Goal: Find specific page/section: Find specific page/section

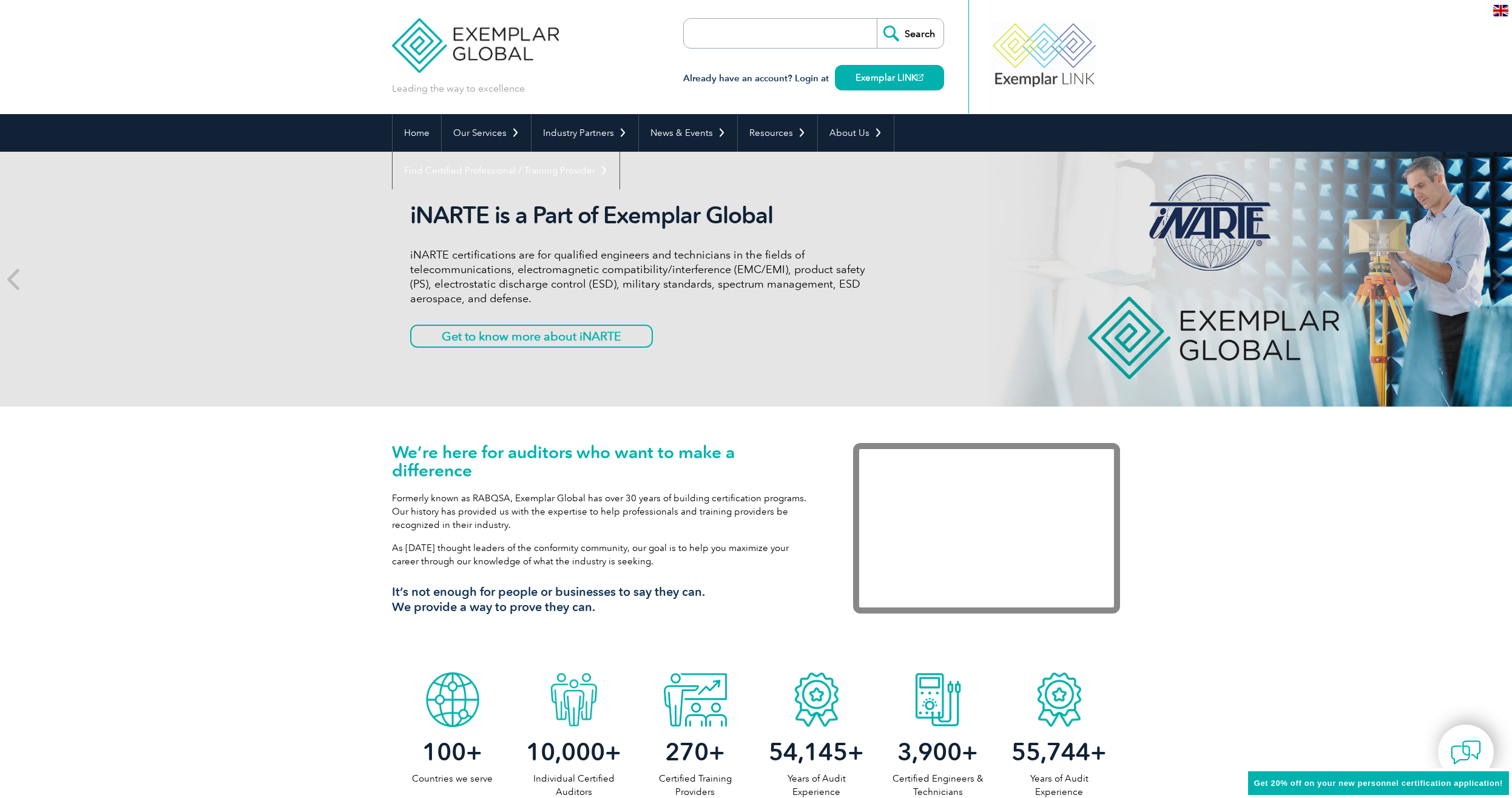
click at [284, 52] on header "Leading the way to excellence Search" at bounding box center [756, 57] width 1512 height 114
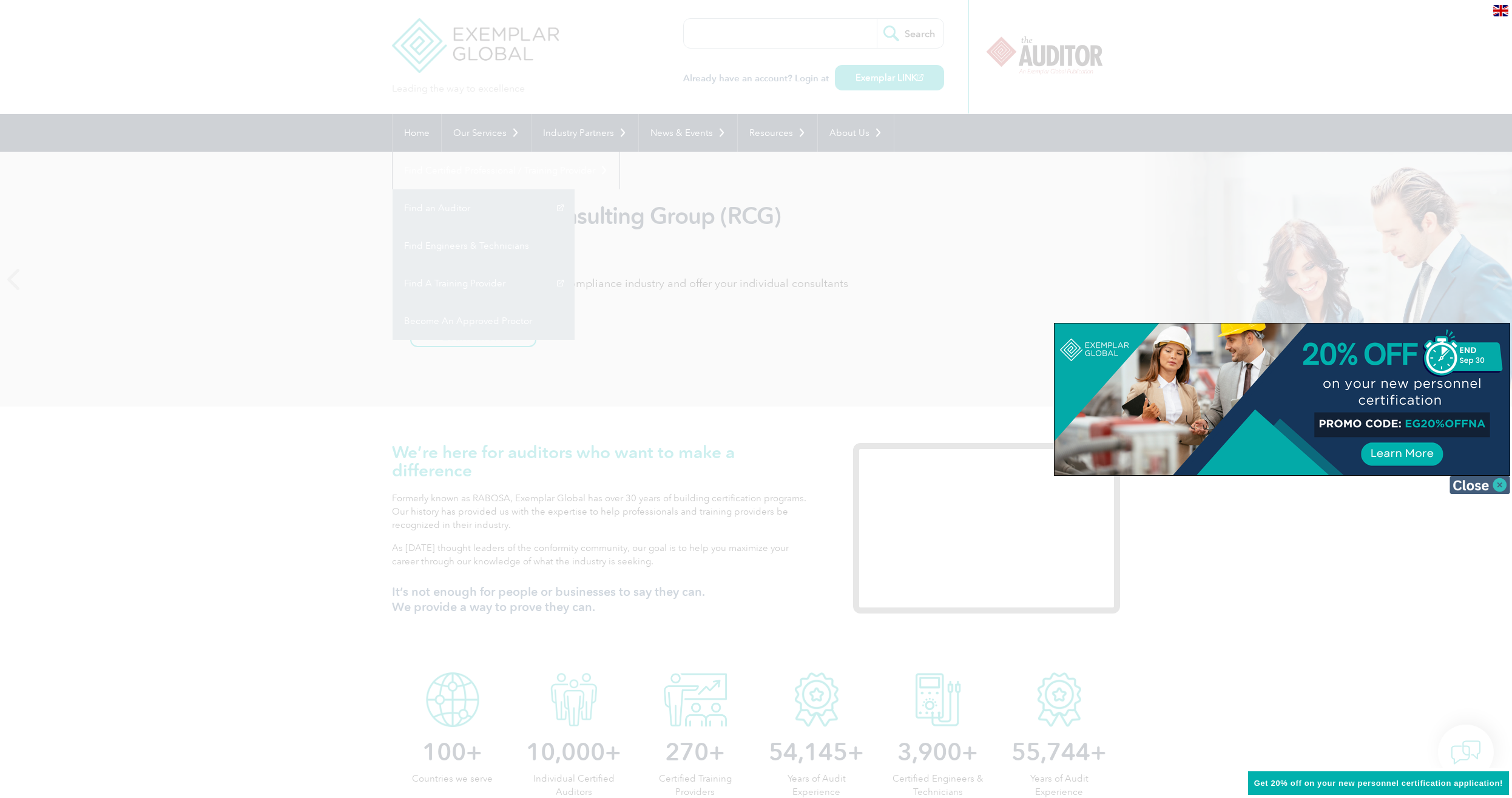
click at [1503, 483] on img at bounding box center [1480, 485] width 61 height 18
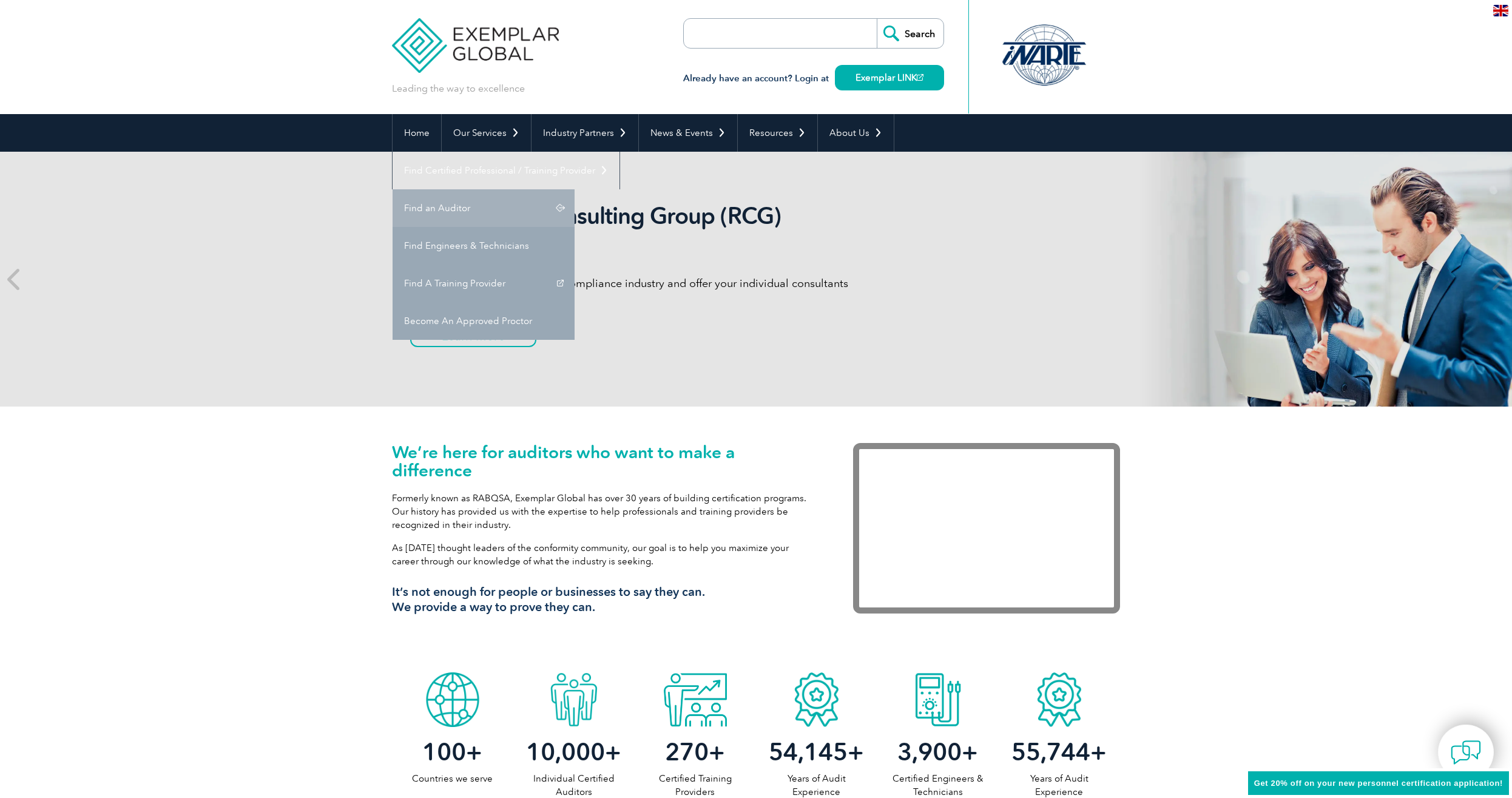
click at [574, 189] on link "Find an Auditor" at bounding box center [484, 208] width 182 height 38
click at [574, 265] on link "Find A Training Provider" at bounding box center [484, 283] width 182 height 38
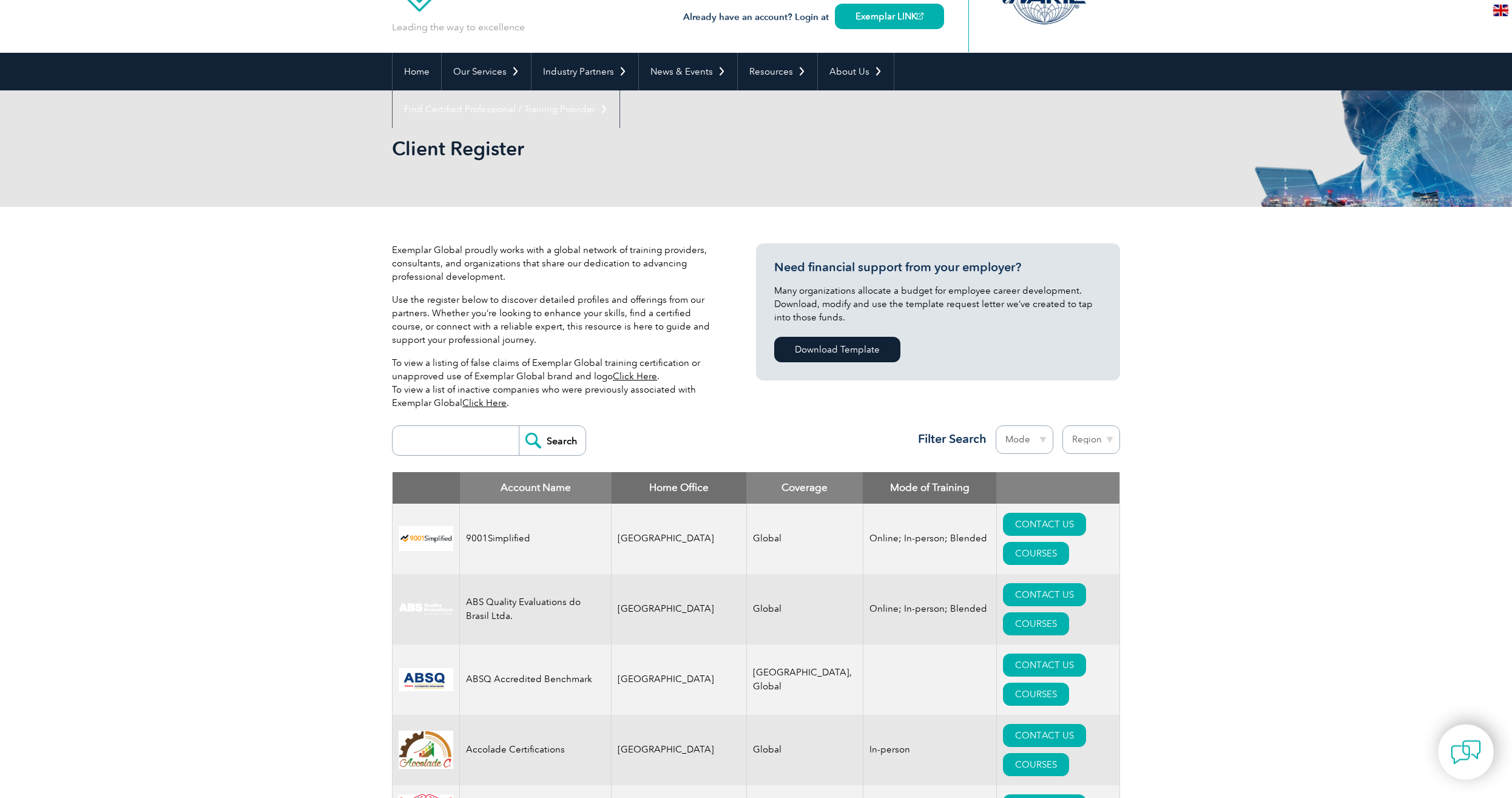
scroll to position [62, 0]
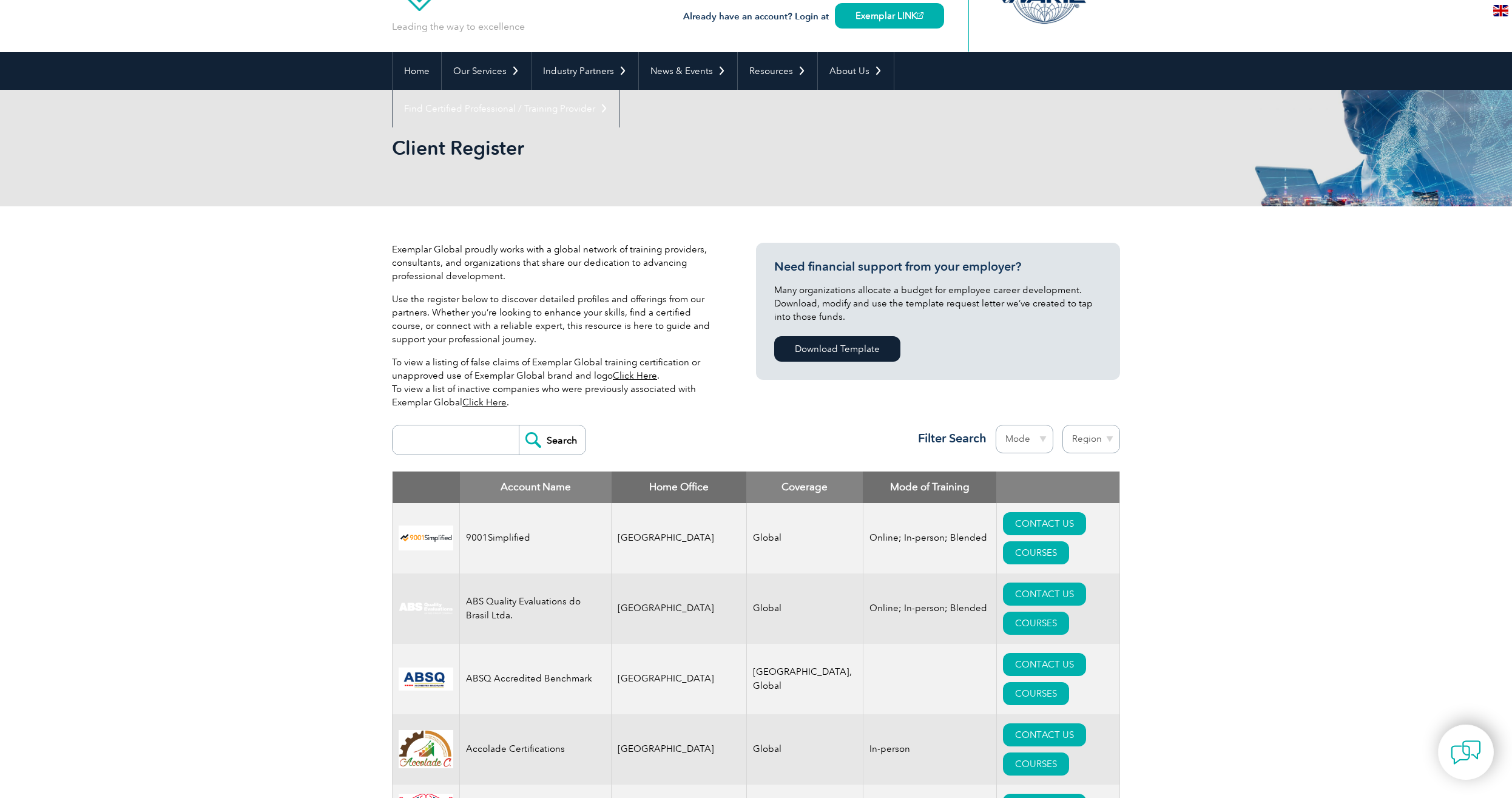
click at [1063, 425] on select "Region [GEOGRAPHIC_DATA] [GEOGRAPHIC_DATA] [GEOGRAPHIC_DATA] [GEOGRAPHIC_DATA] …" at bounding box center [1091, 440] width 58 height 29
select select "[GEOGRAPHIC_DATA]"
click option "[GEOGRAPHIC_DATA]" at bounding box center [0, 0] width 0 height 0
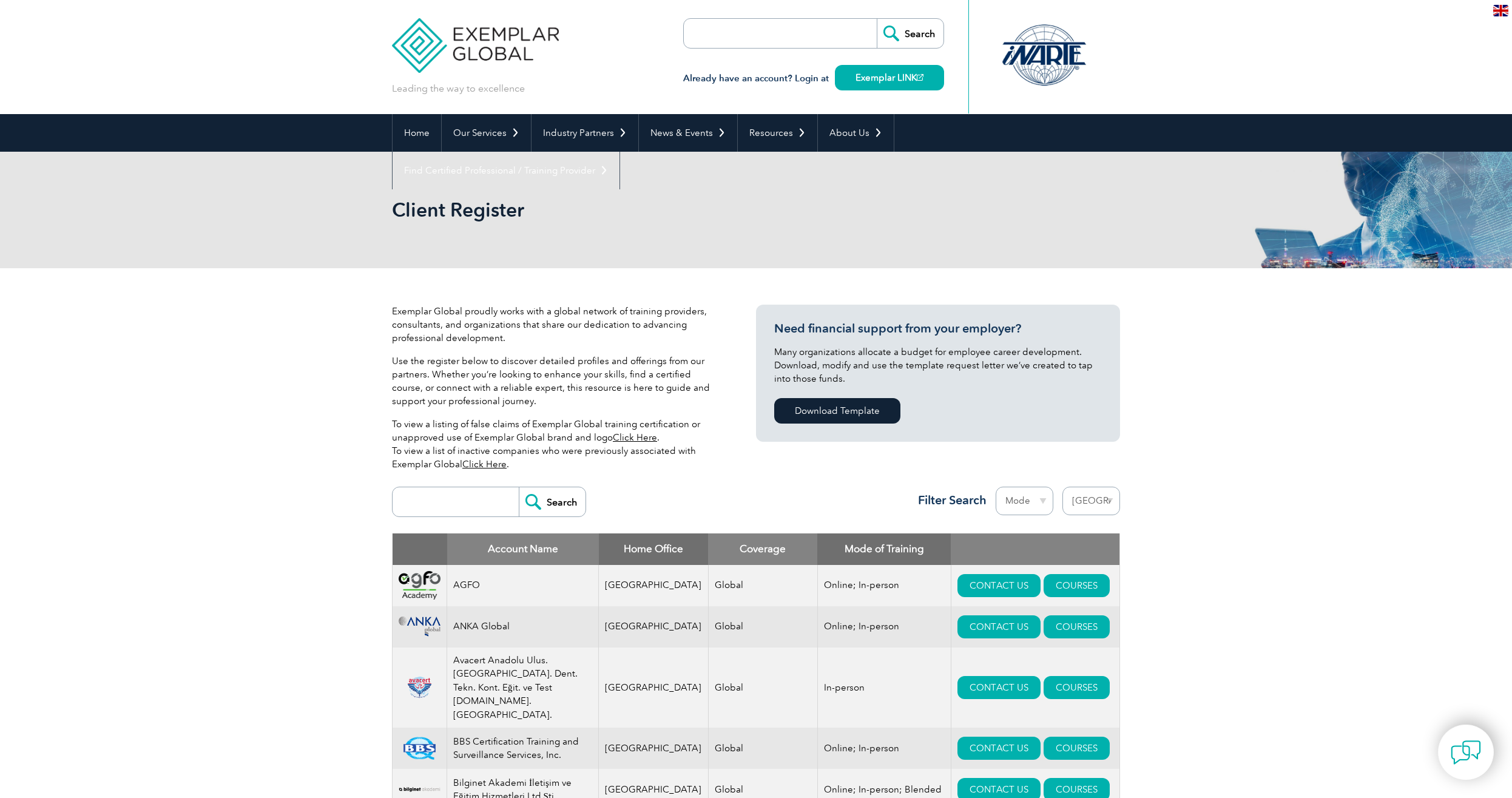
select select "Turkey"
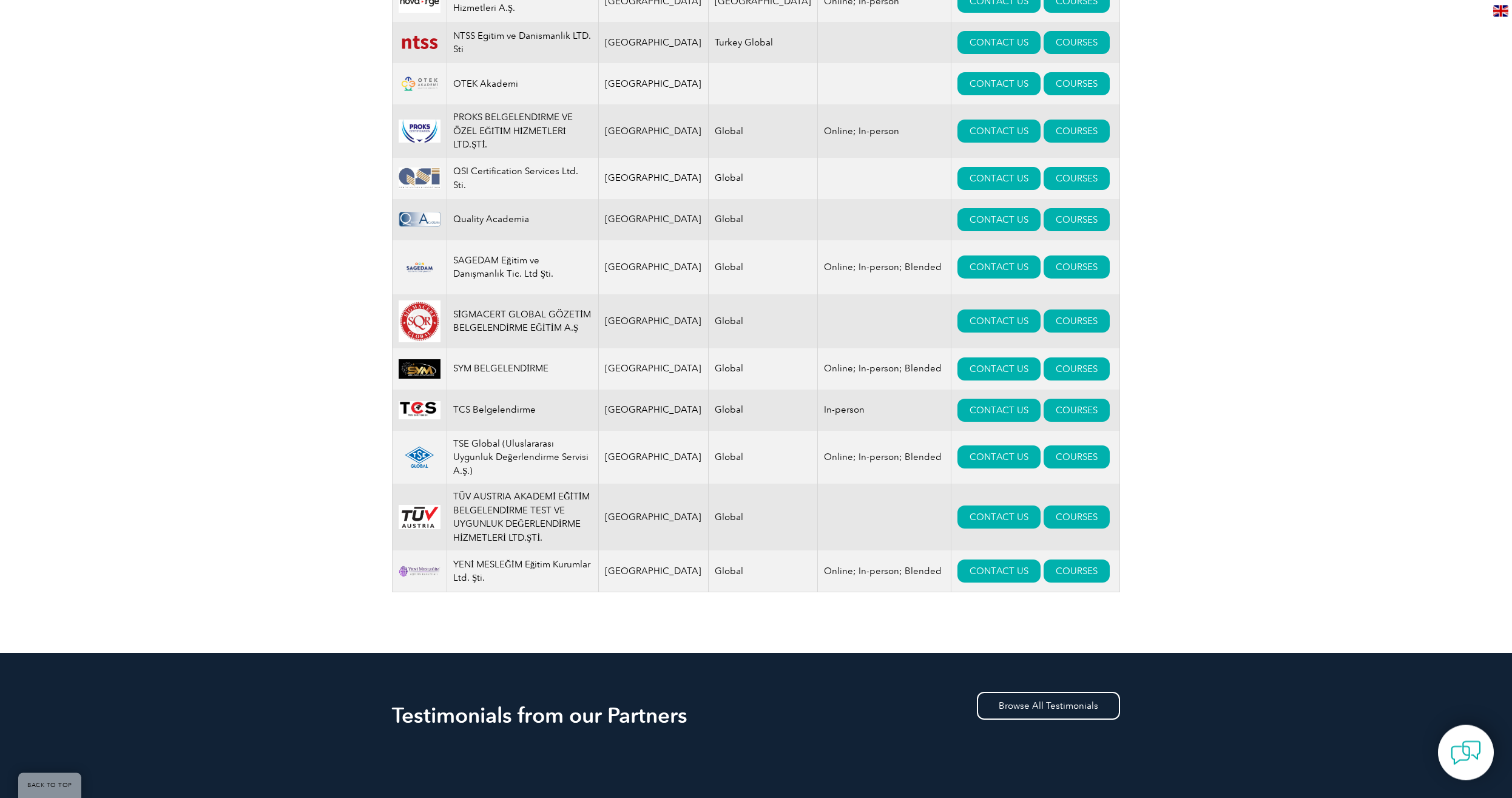
scroll to position [1424, 0]
